Goal: Navigation & Orientation: Find specific page/section

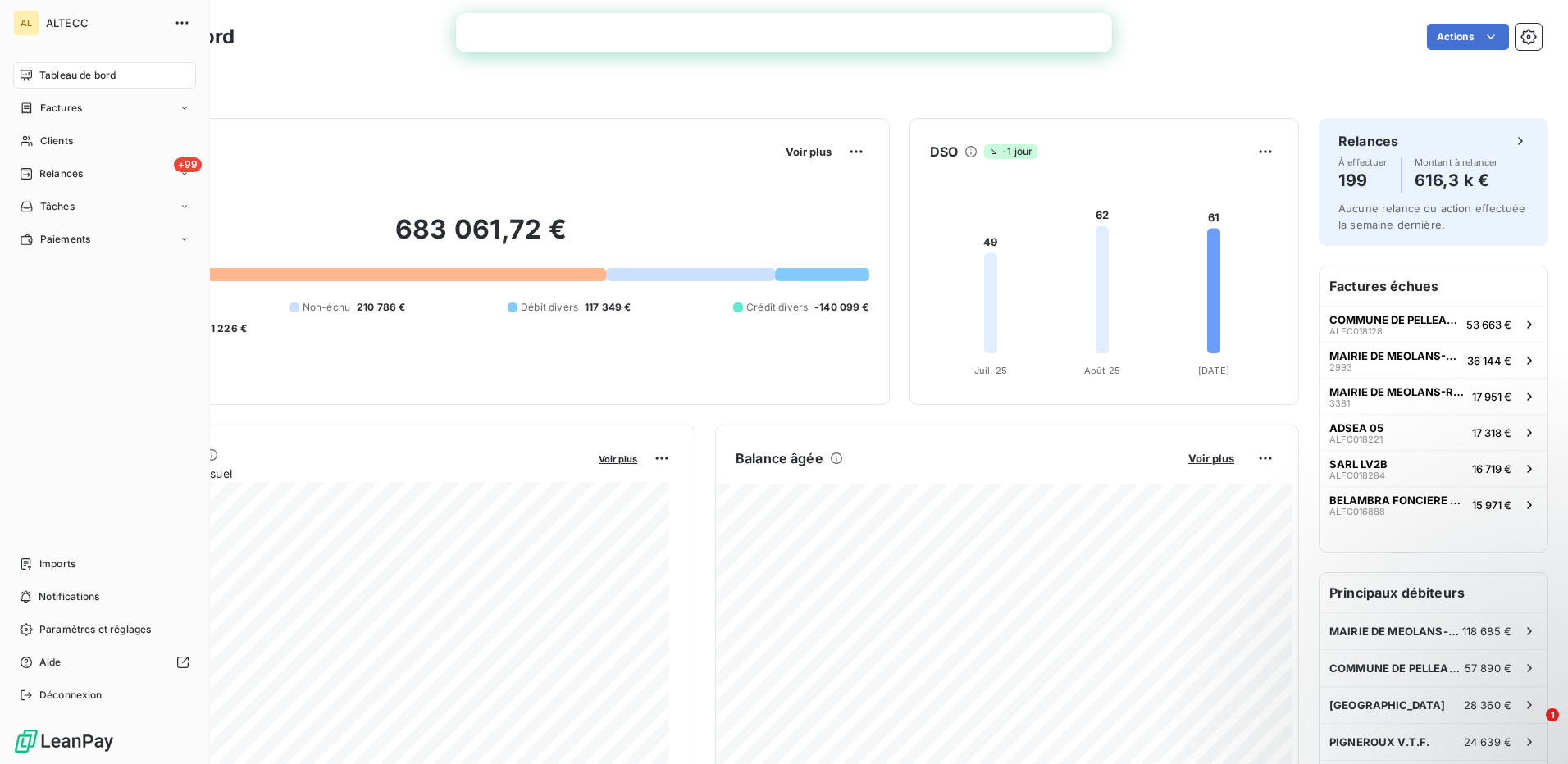
click at [74, 79] on span "Tableau de bord" at bounding box center [77, 75] width 76 height 15
click at [68, 113] on span "Factures" at bounding box center [61, 108] width 42 height 15
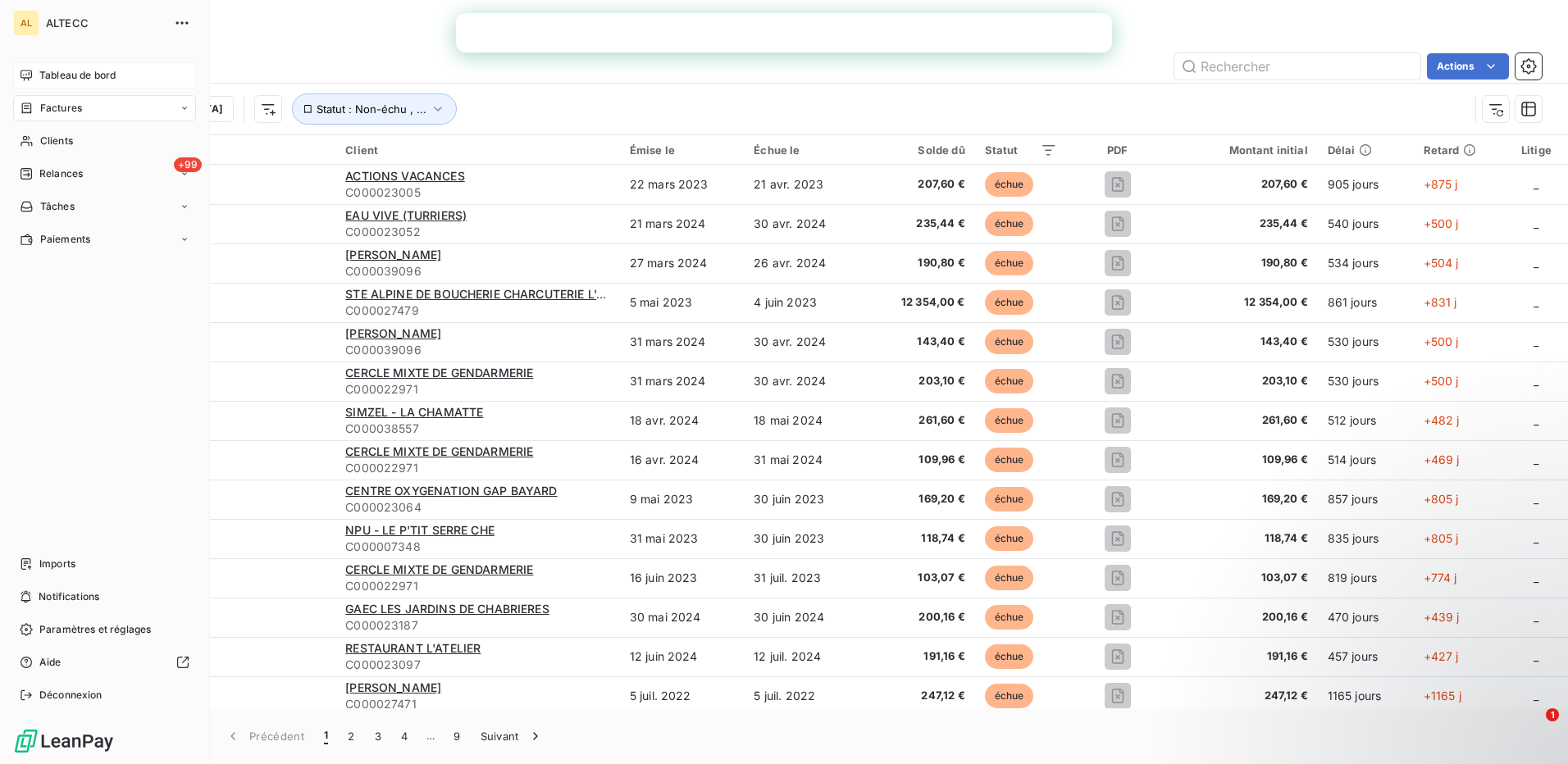
click at [50, 75] on span "Tableau de bord" at bounding box center [77, 75] width 76 height 15
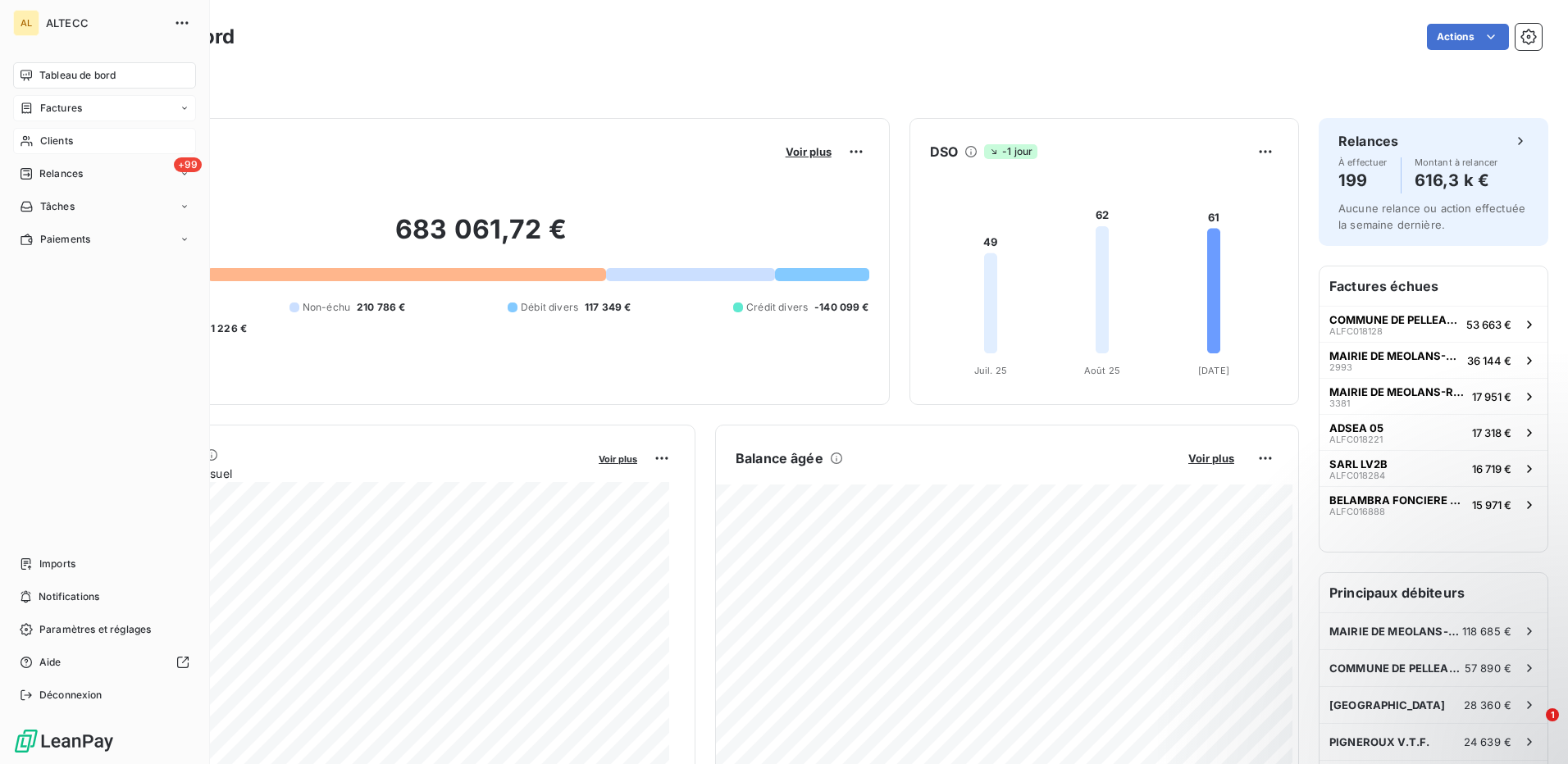
click at [50, 144] on span "Clients" at bounding box center [56, 141] width 33 height 15
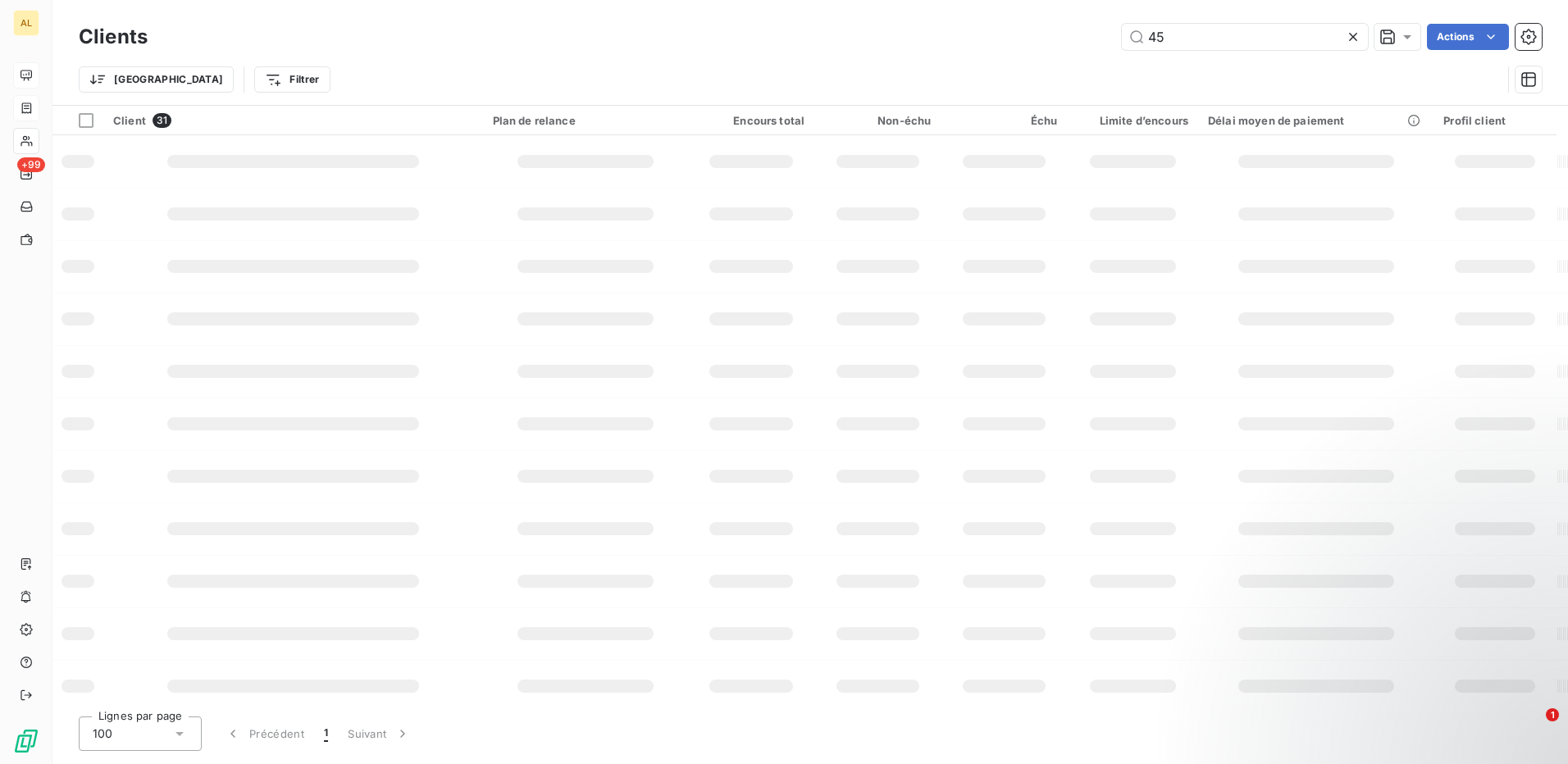
type input "4"
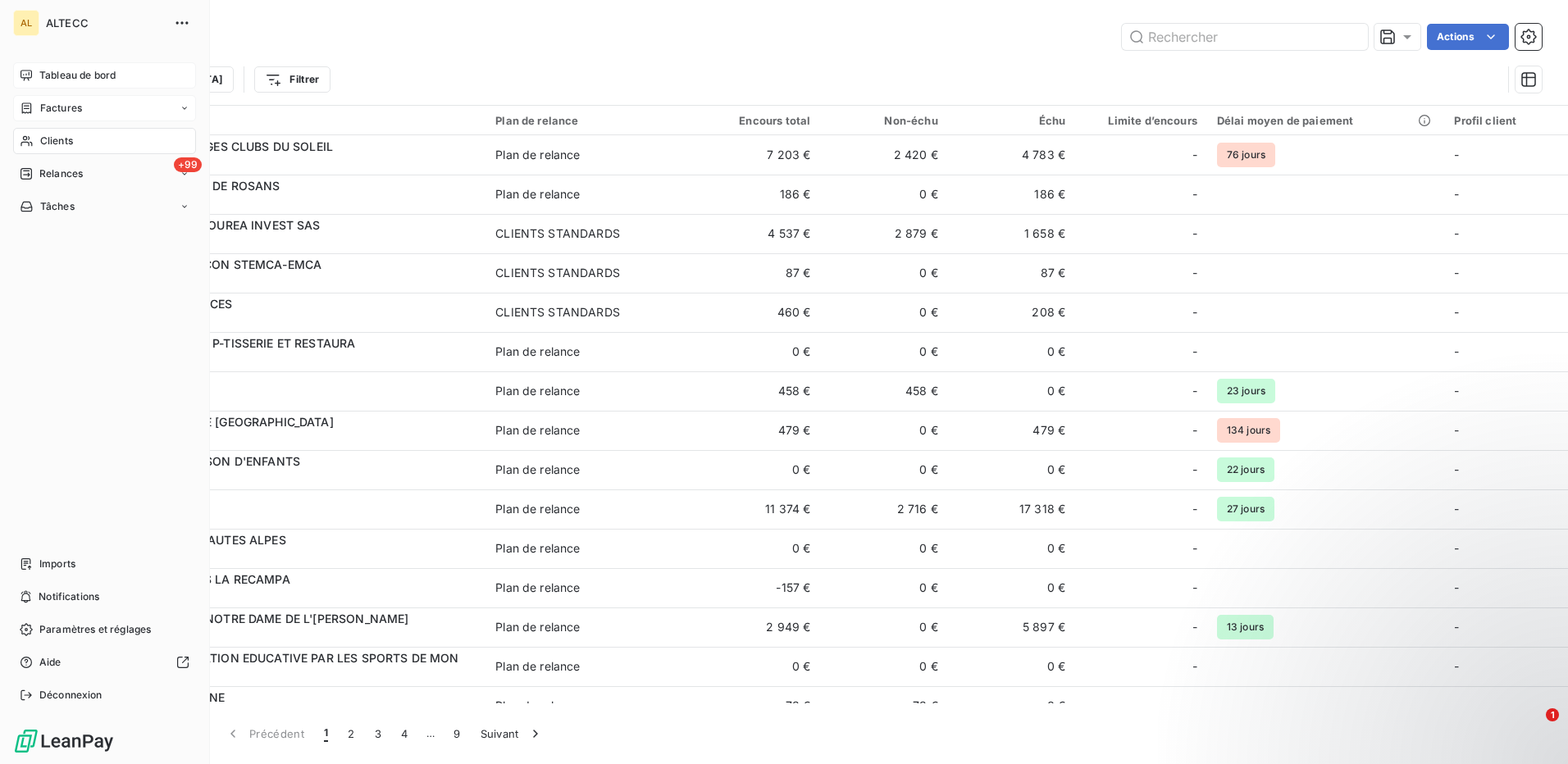
click at [89, 78] on span "Tableau de bord" at bounding box center [77, 75] width 76 height 15
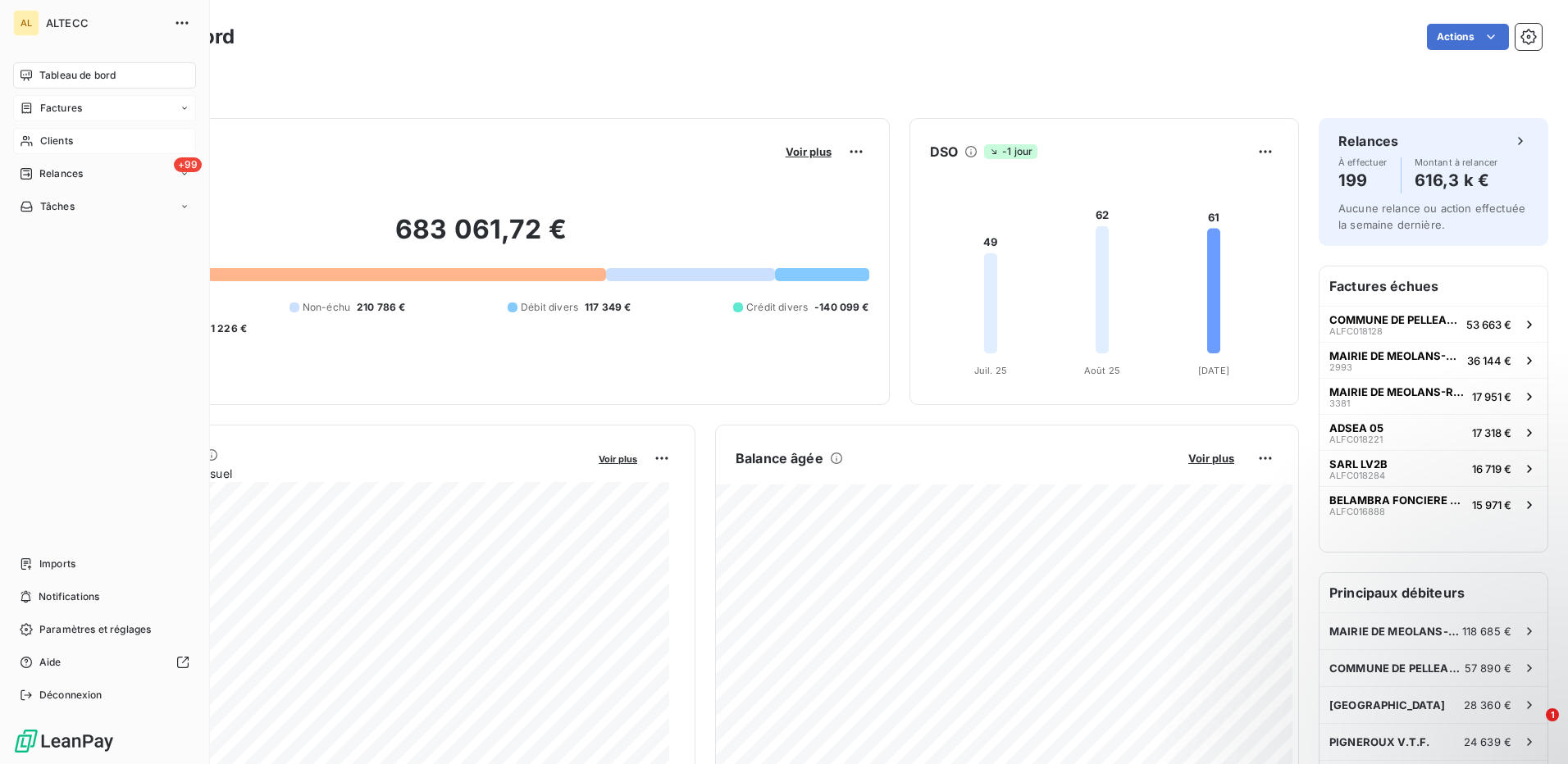
click at [55, 75] on span "Tableau de bord" at bounding box center [77, 75] width 76 height 15
click at [61, 103] on span "Factures" at bounding box center [61, 108] width 42 height 15
